Goal: Obtain resource: Download file/media

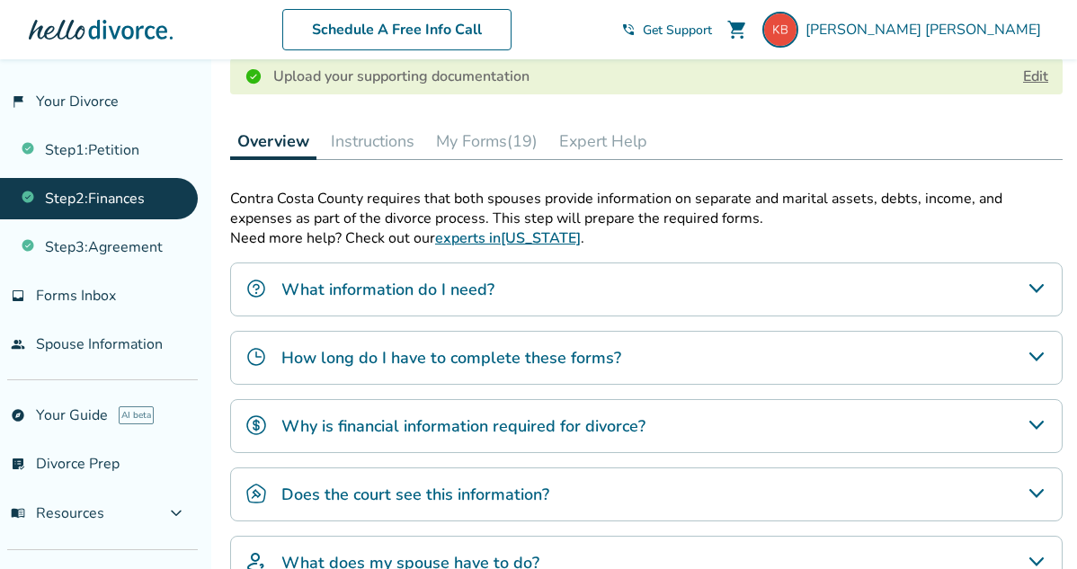
scroll to position [449, 0]
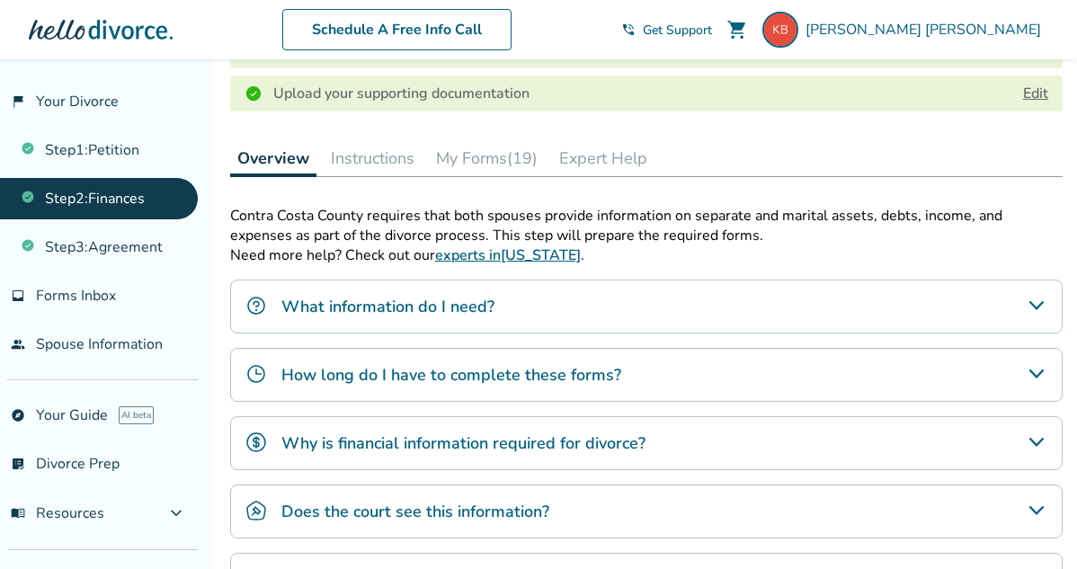
click at [490, 148] on button "My Forms (19)" at bounding box center [487, 158] width 116 height 36
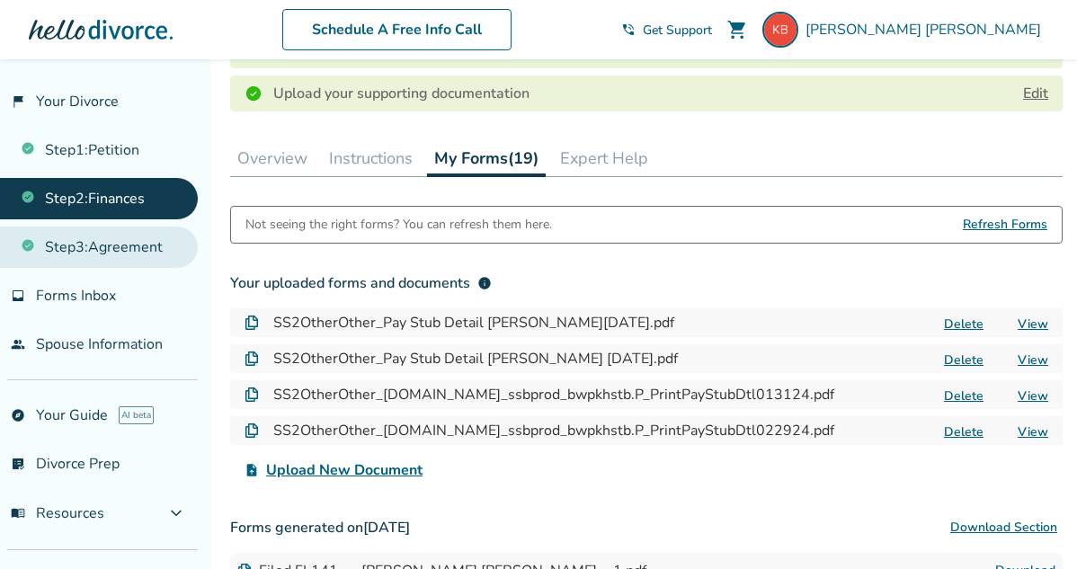
click at [119, 246] on link "Step 3 : Agreement" at bounding box center [99, 247] width 198 height 41
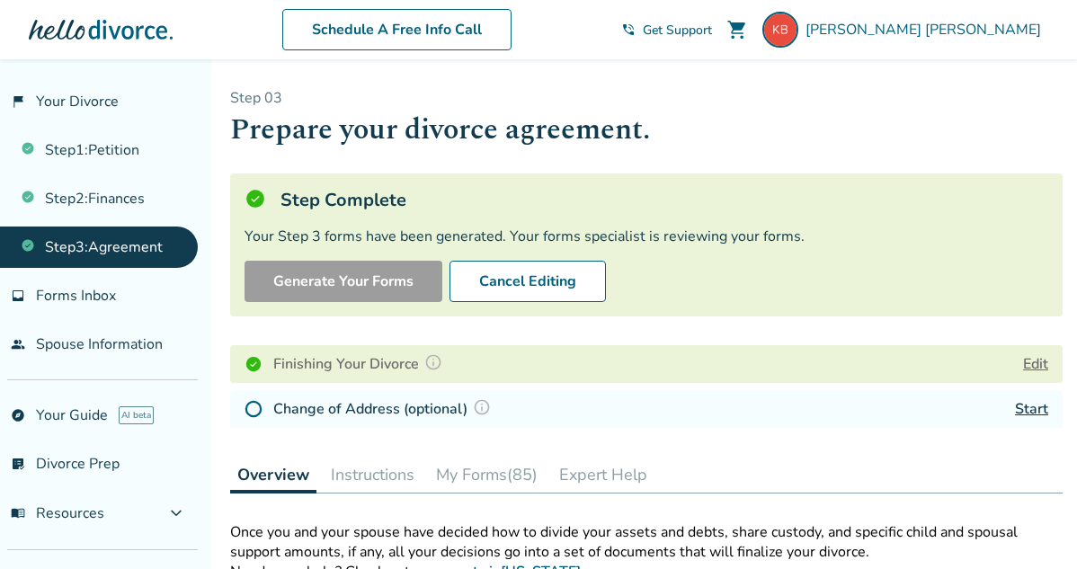
click at [497, 472] on button "My Forms (85)" at bounding box center [487, 475] width 116 height 36
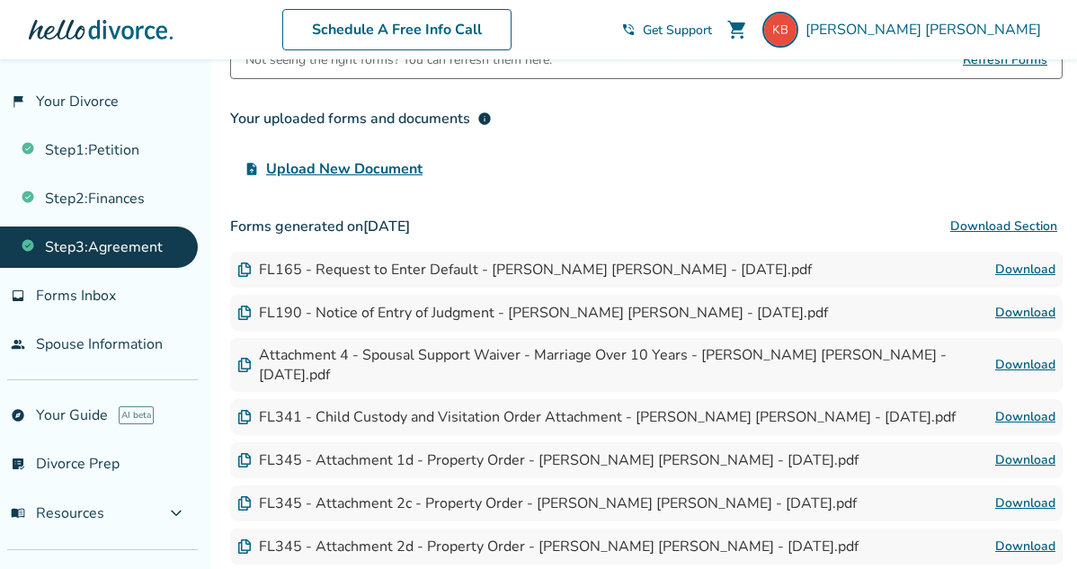
scroll to position [629, 0]
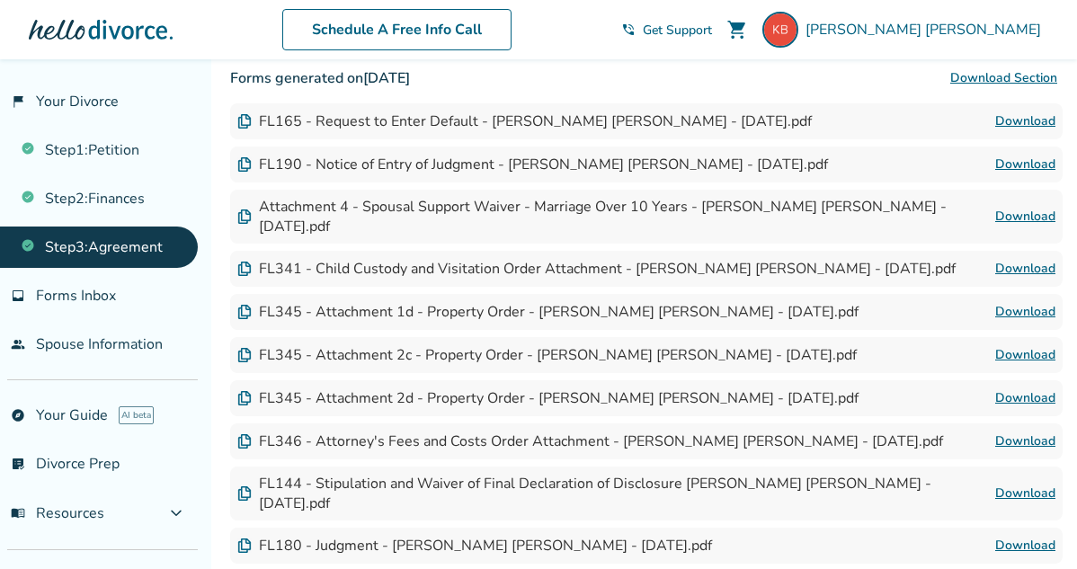
click at [1024, 258] on link "Download" at bounding box center [1025, 269] width 60 height 22
